Goal: Obtain resource: Download file/media

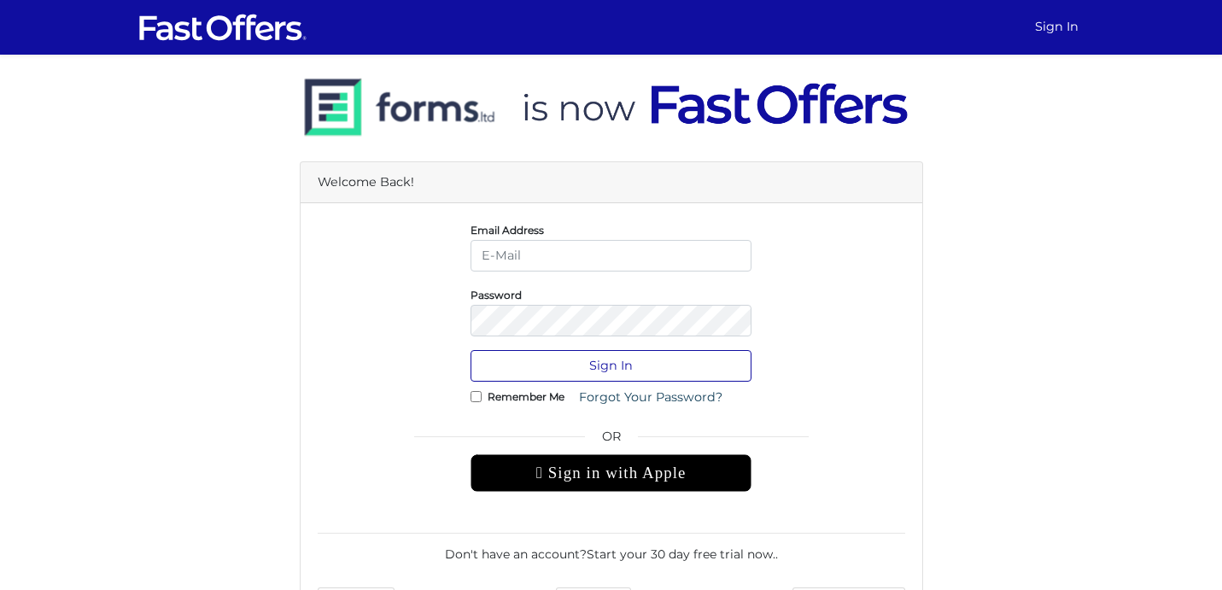
type input "[PERSON_NAME][EMAIL_ADDRESS][DOMAIN_NAME]"
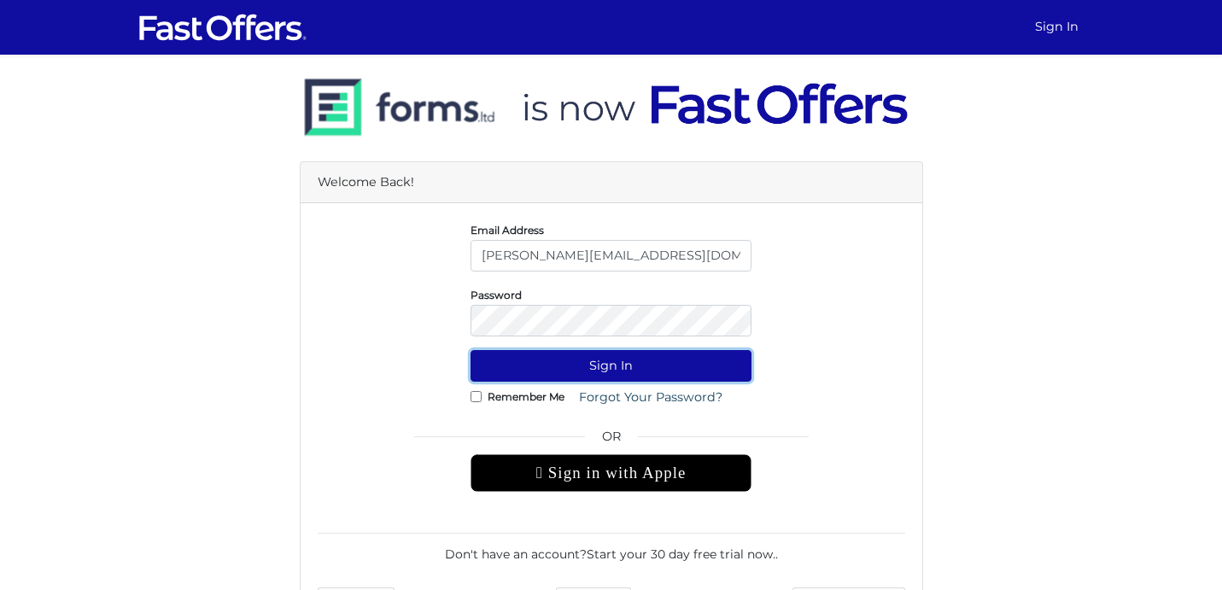
click at [649, 371] on button "Sign In" at bounding box center [610, 366] width 281 height 32
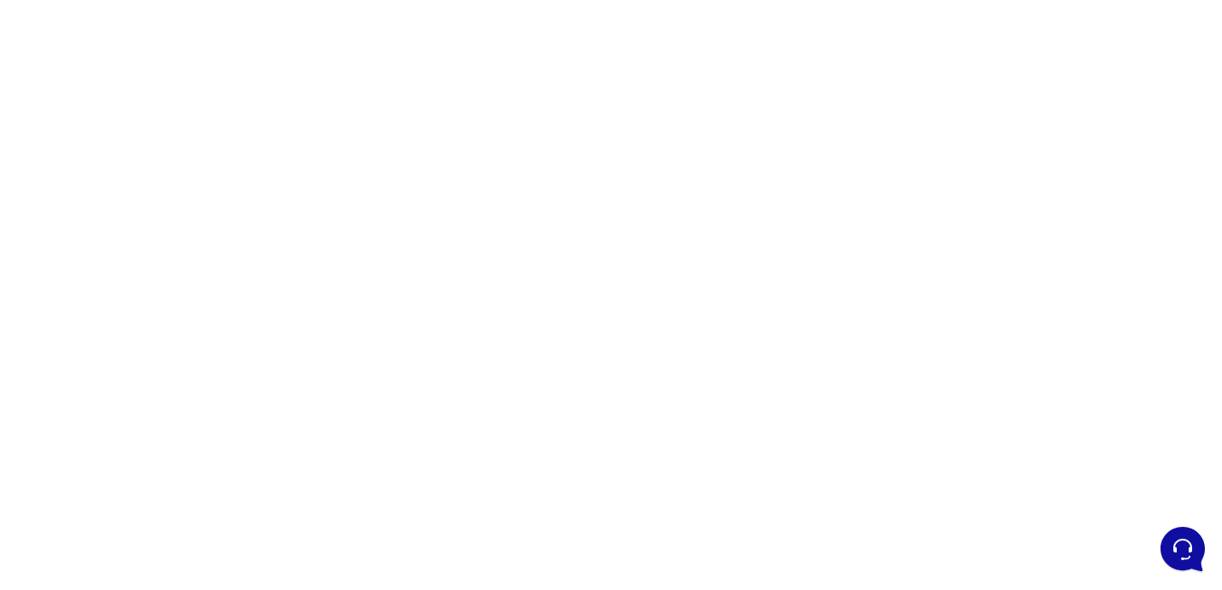
scroll to position [108, 0]
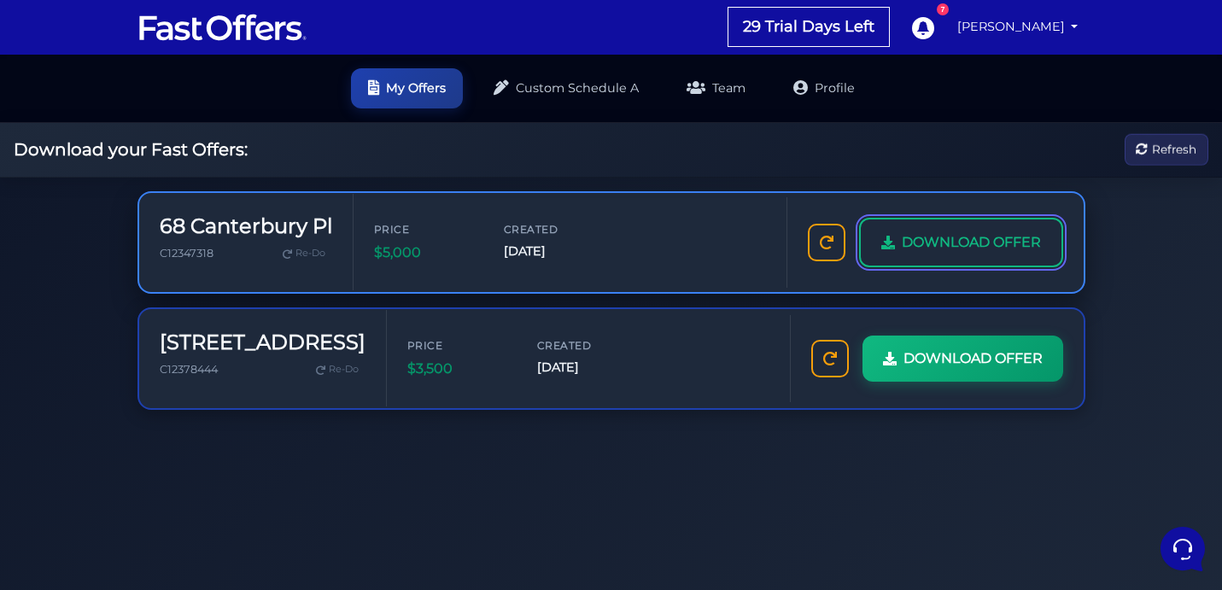
click at [954, 242] on span "DOWNLOAD OFFER" at bounding box center [971, 242] width 139 height 22
